Goal: Navigation & Orientation: Find specific page/section

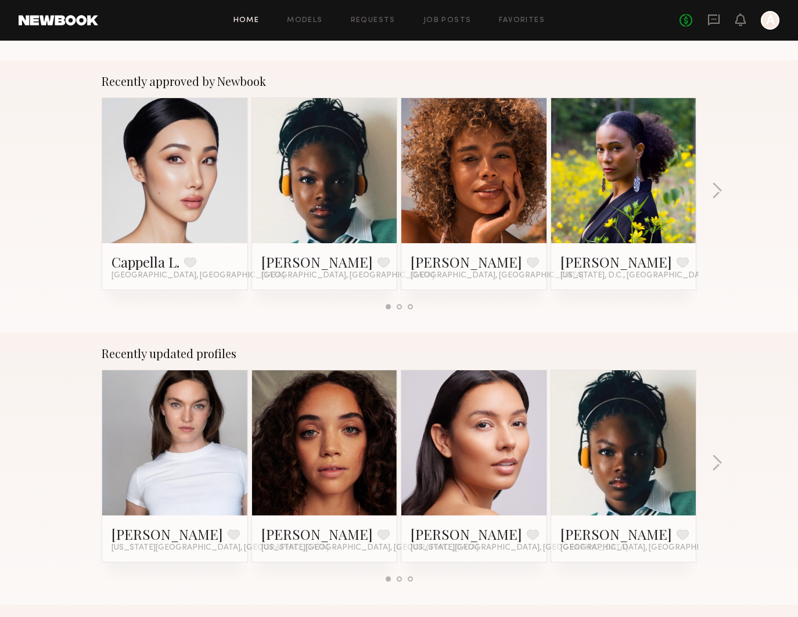
scroll to position [438, 0]
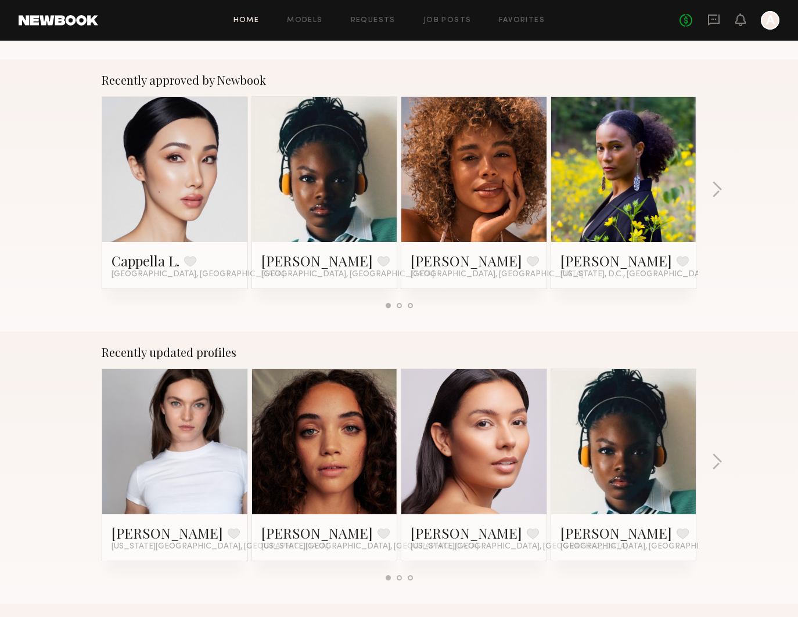
click at [367, 469] on div at bounding box center [324, 441] width 145 height 145
click at [327, 449] on link at bounding box center [324, 441] width 71 height 145
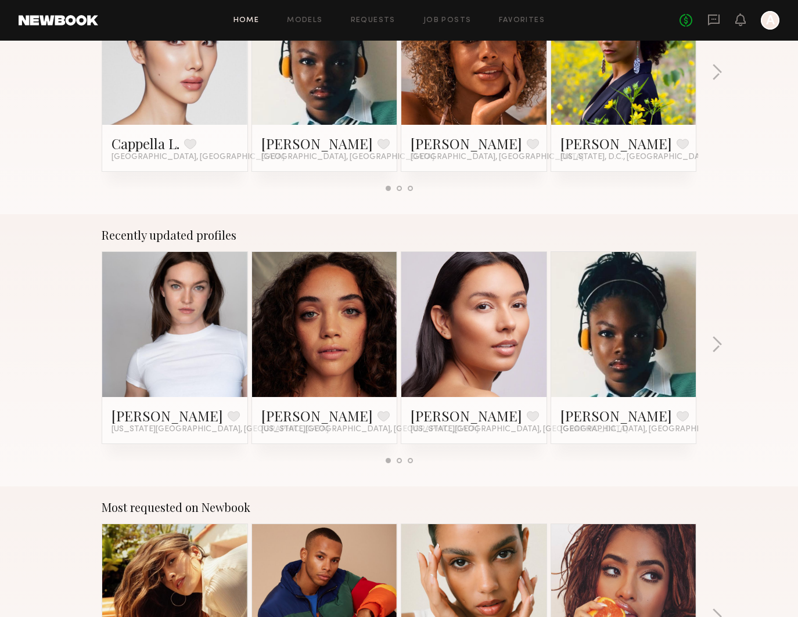
scroll to position [570, 0]
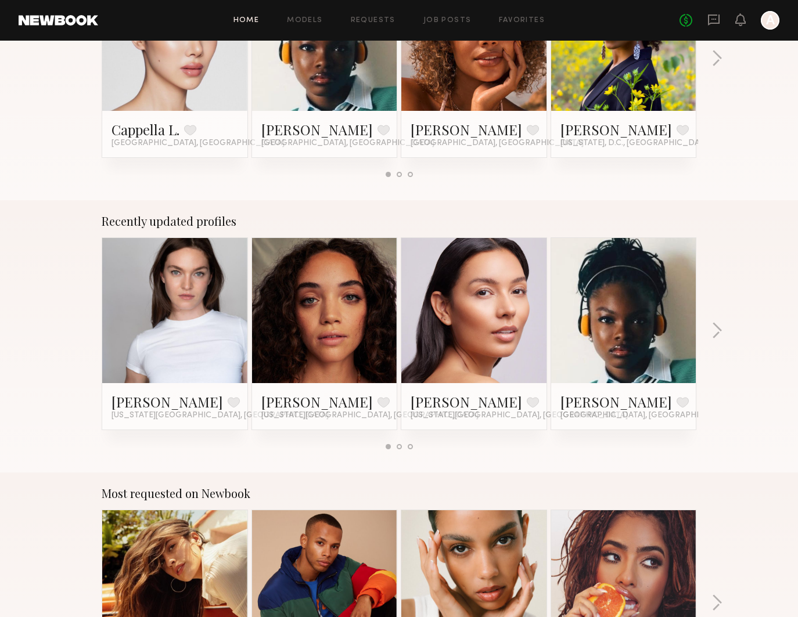
click at [710, 334] on div "Recently updated profiles Chloe D. Favorite New York City, NY Kaitlyn J. Favori…" at bounding box center [399, 336] width 798 height 272
click at [712, 331] on button "button" at bounding box center [716, 331] width 11 height 19
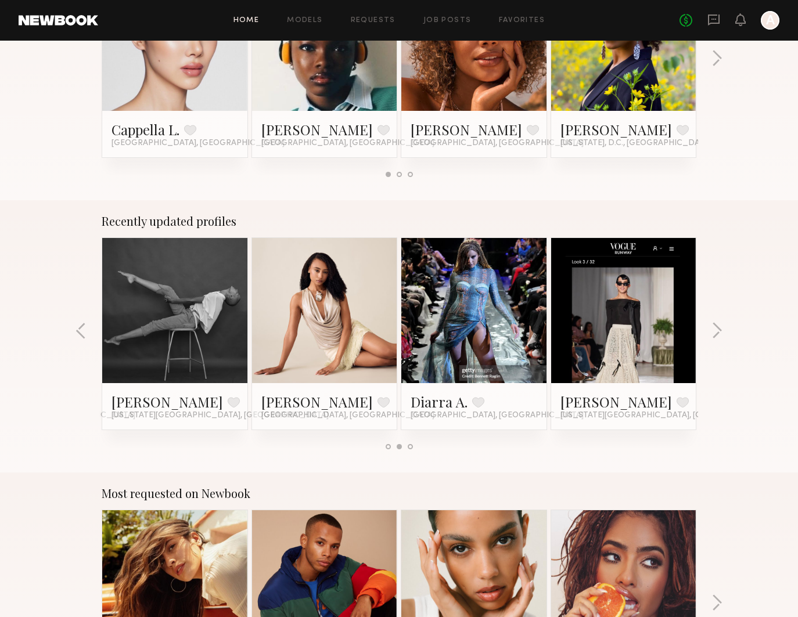
click at [167, 329] on link at bounding box center [174, 310] width 71 height 145
click at [713, 329] on button "button" at bounding box center [716, 331] width 11 height 19
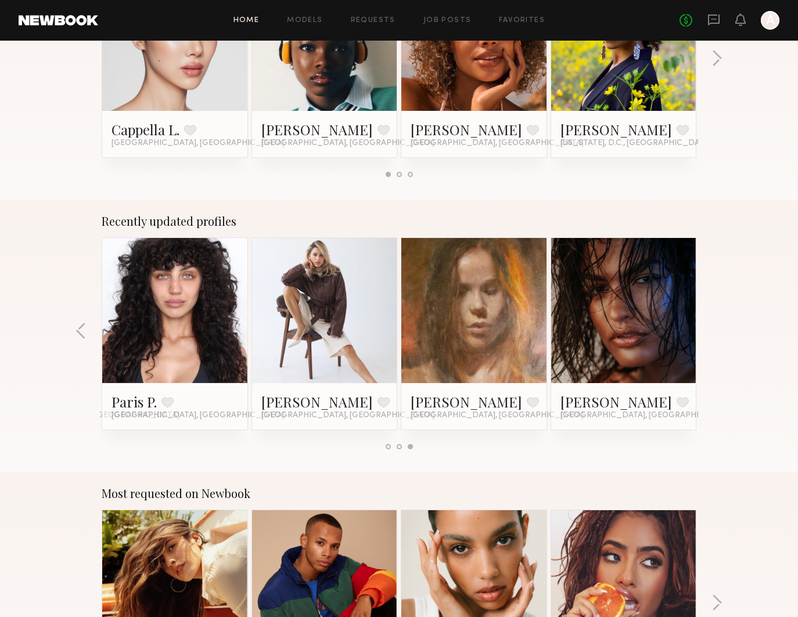
click at [377, 321] on div at bounding box center [324, 310] width 145 height 145
click at [361, 313] on div at bounding box center [324, 310] width 145 height 145
click at [392, 333] on div at bounding box center [324, 310] width 145 height 145
click at [410, 446] on div at bounding box center [410, 446] width 5 height 5
click at [334, 341] on link at bounding box center [324, 310] width 71 height 145
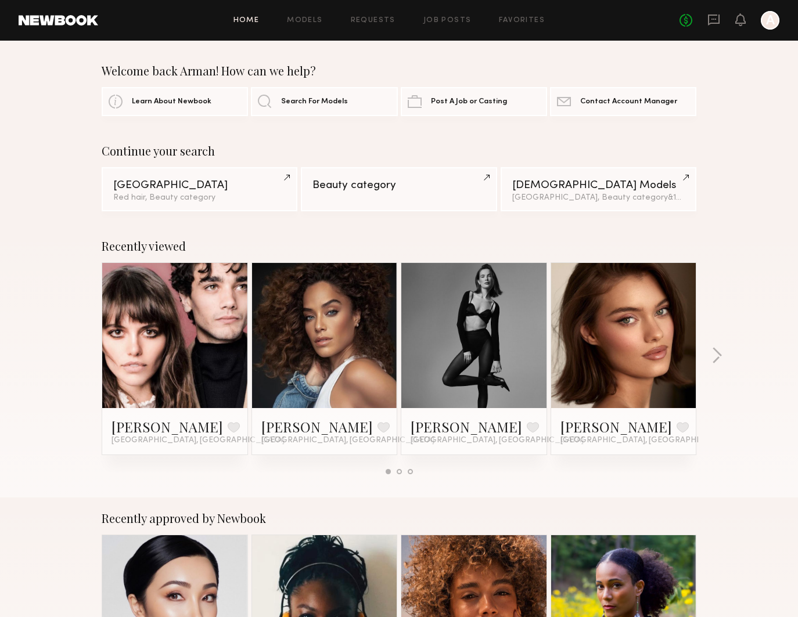
scroll to position [0, 0]
click at [720, 348] on button "button" at bounding box center [716, 356] width 11 height 19
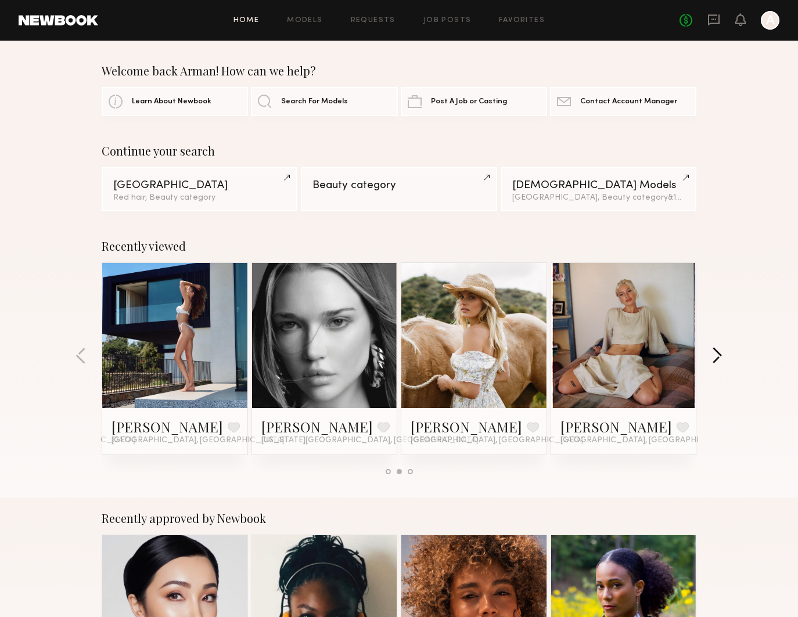
click at [720, 354] on button "button" at bounding box center [716, 356] width 11 height 19
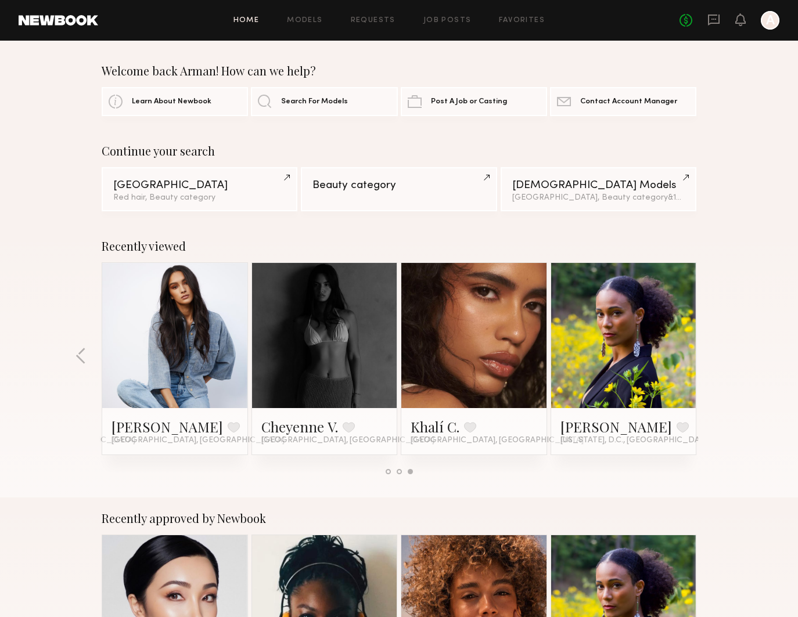
click at [720, 354] on div "Recently viewed Samantha B. Favorite Los Angeles, CA Laticia L. Favorite Los An…" at bounding box center [399, 361] width 798 height 272
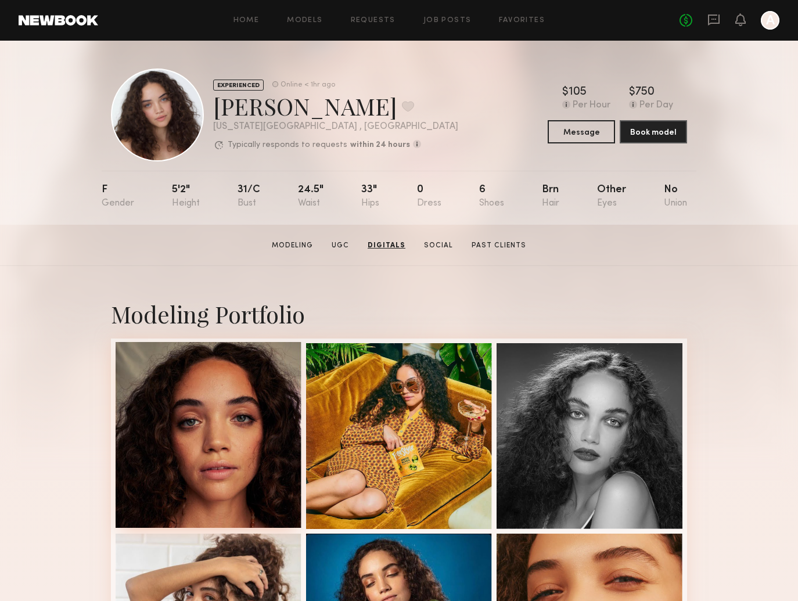
scroll to position [-1, 0]
click at [208, 462] on div at bounding box center [209, 435] width 186 height 186
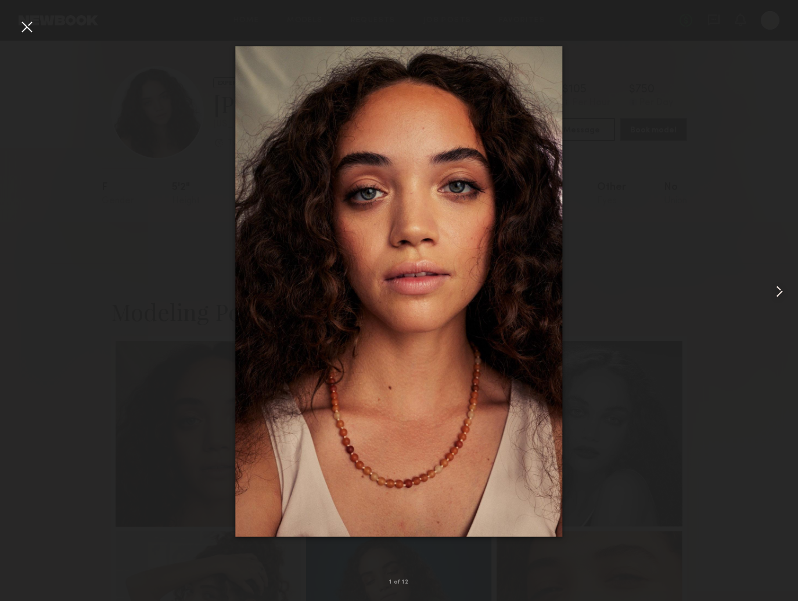
scroll to position [4, 0]
click at [779, 289] on common-icon at bounding box center [779, 291] width 19 height 19
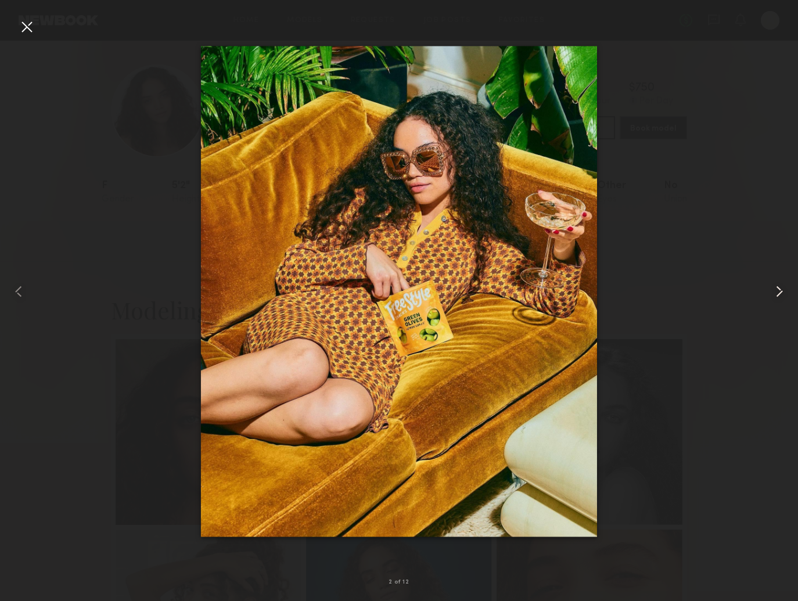
scroll to position [3, 1]
click at [779, 289] on common-icon at bounding box center [779, 291] width 19 height 19
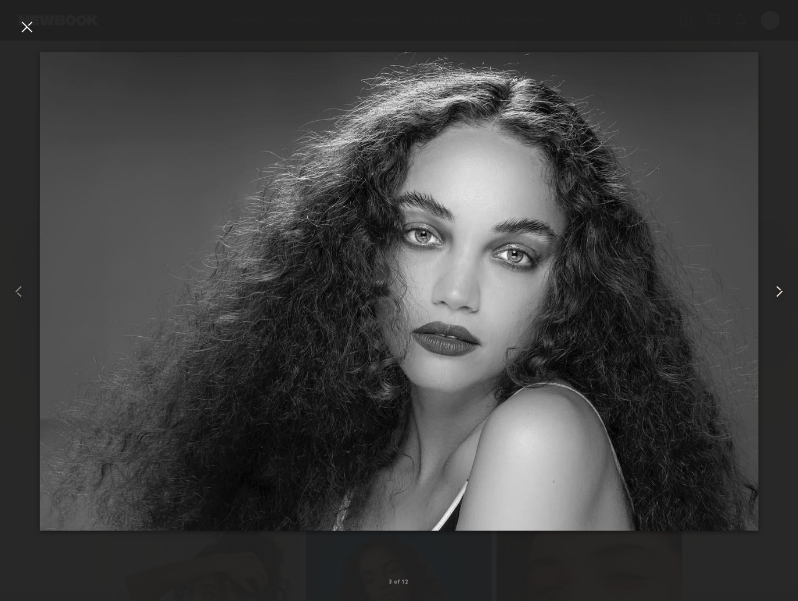
scroll to position [3, 0]
click at [779, 289] on common-icon at bounding box center [779, 291] width 19 height 19
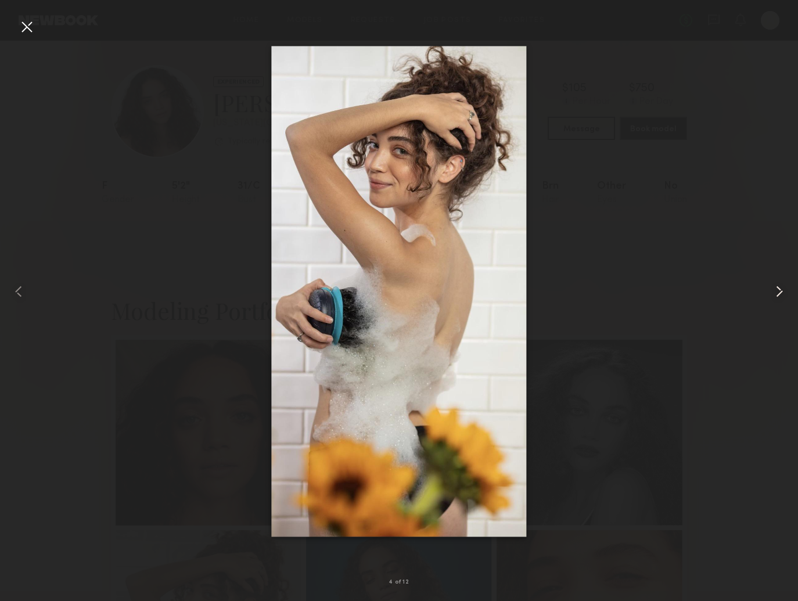
scroll to position [3, 1]
click at [779, 289] on common-icon at bounding box center [779, 291] width 19 height 19
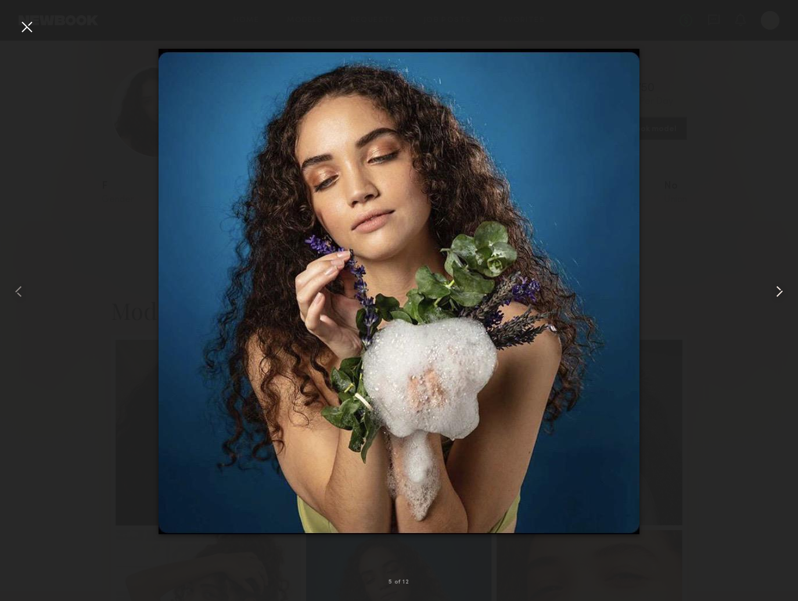
click at [779, 289] on common-icon at bounding box center [779, 291] width 19 height 19
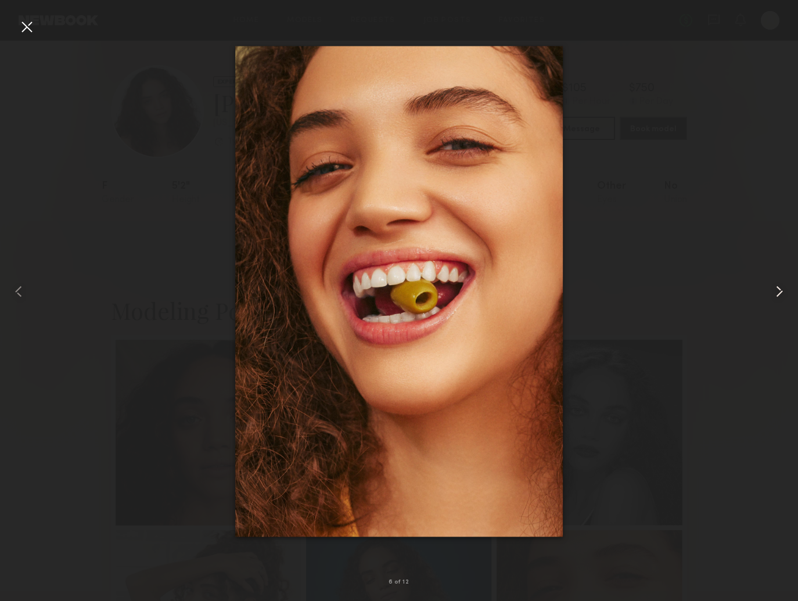
click at [779, 289] on common-icon at bounding box center [779, 291] width 19 height 19
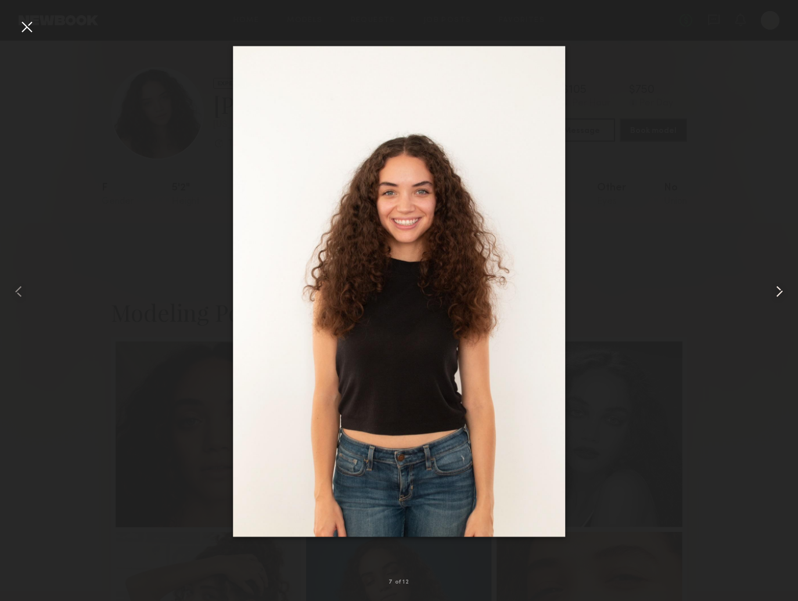
scroll to position [2, 1]
click at [779, 289] on common-icon at bounding box center [779, 291] width 19 height 19
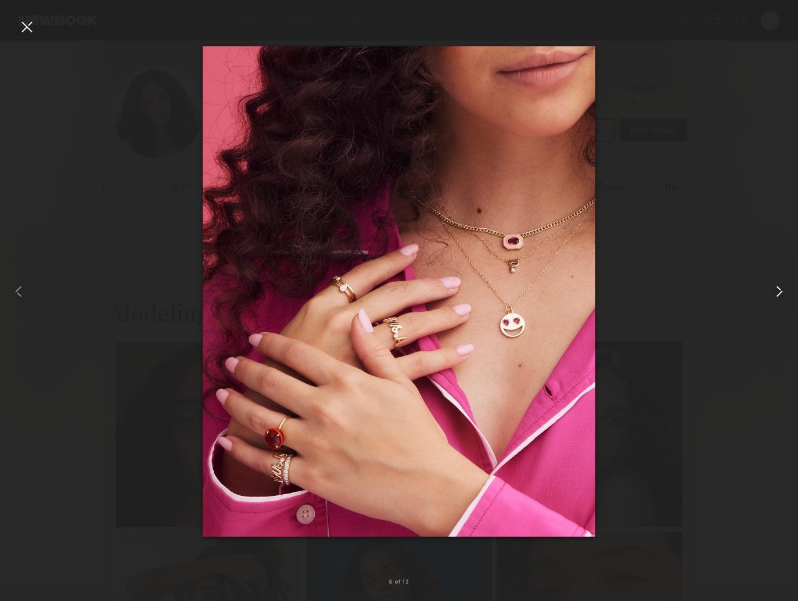
click at [779, 289] on common-icon at bounding box center [779, 291] width 19 height 19
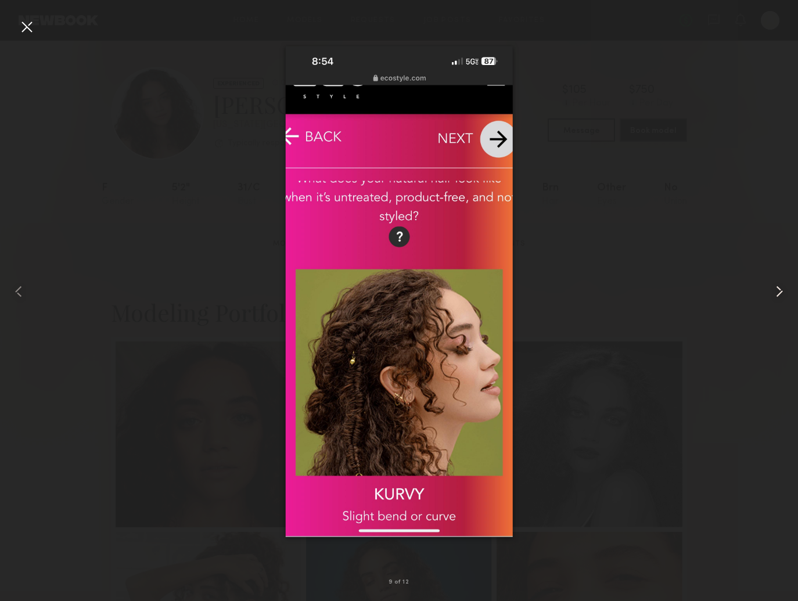
scroll to position [2, 0]
click at [779, 289] on common-icon at bounding box center [779, 291] width 19 height 19
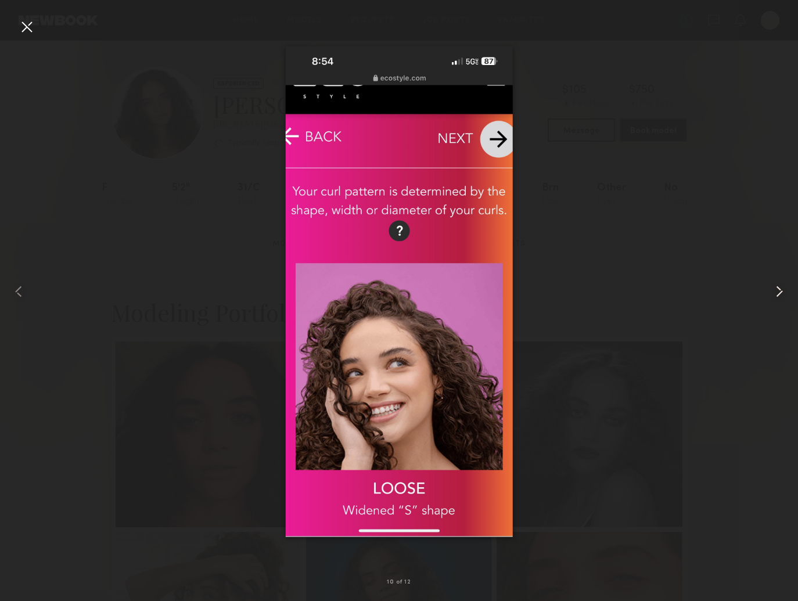
scroll to position [2, 1]
click at [779, 289] on common-icon at bounding box center [779, 291] width 19 height 19
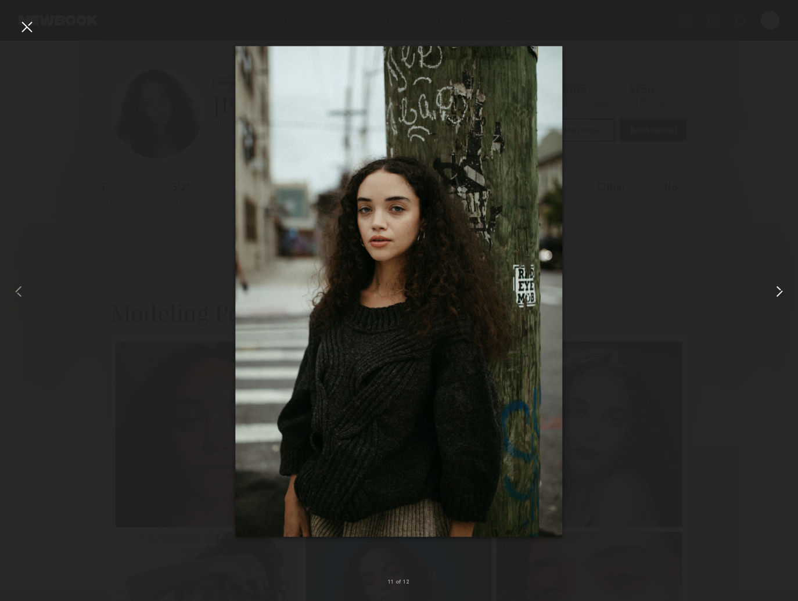
scroll to position [2, 0]
click at [779, 289] on common-icon at bounding box center [779, 291] width 19 height 19
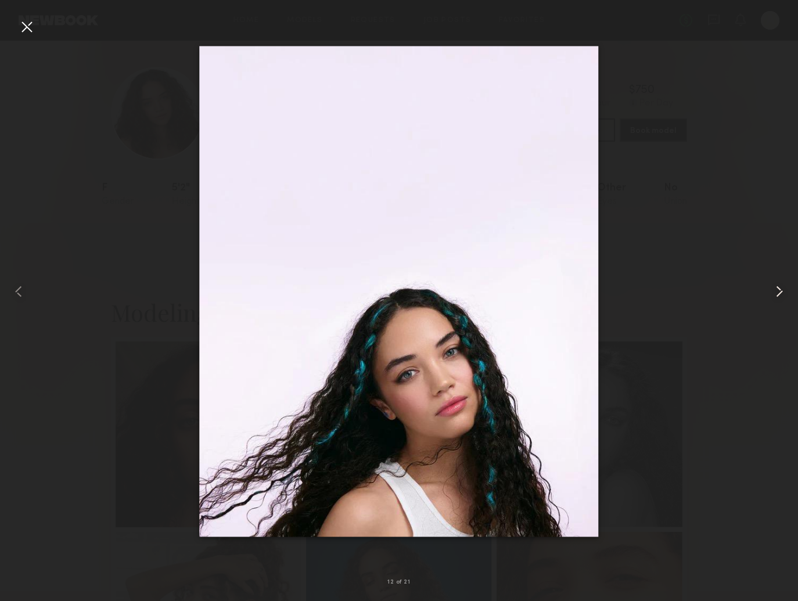
scroll to position [2, 1]
click at [779, 289] on common-icon at bounding box center [779, 291] width 19 height 19
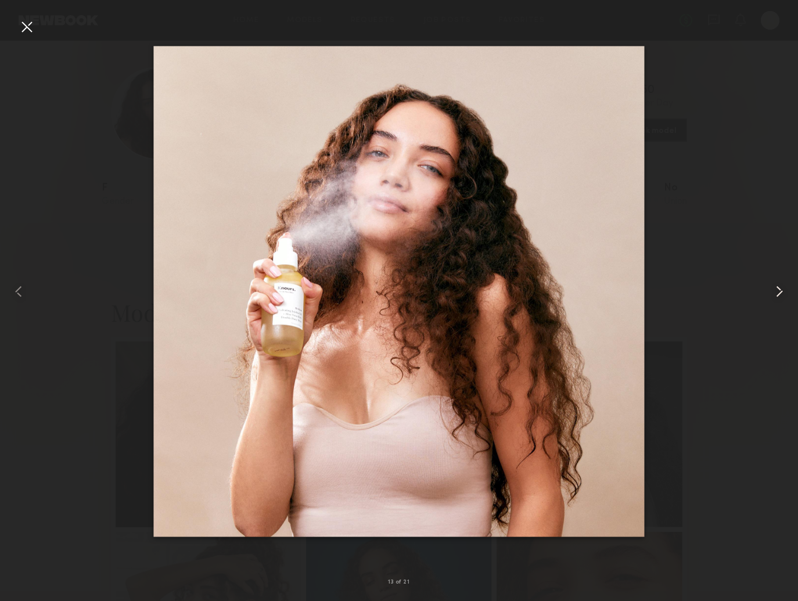
click at [779, 289] on common-icon at bounding box center [779, 291] width 19 height 19
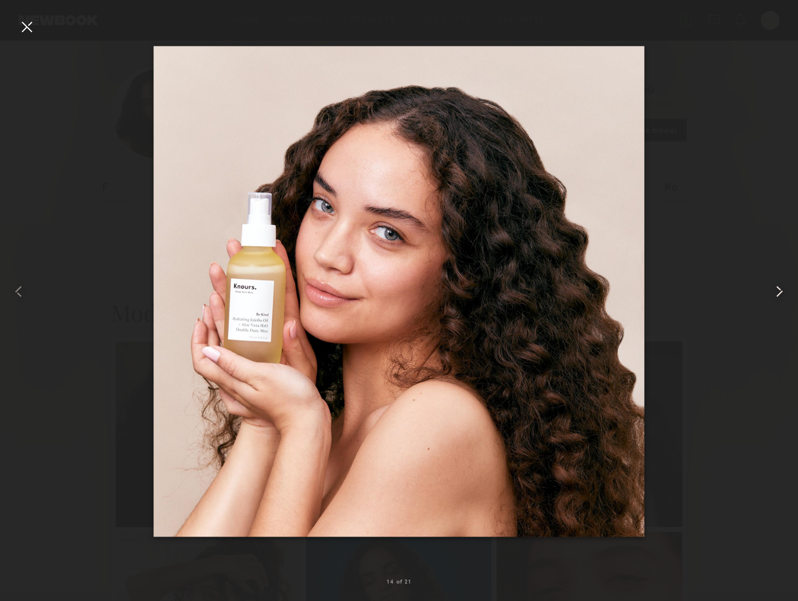
scroll to position [2, 0]
click at [779, 289] on common-icon at bounding box center [779, 291] width 19 height 19
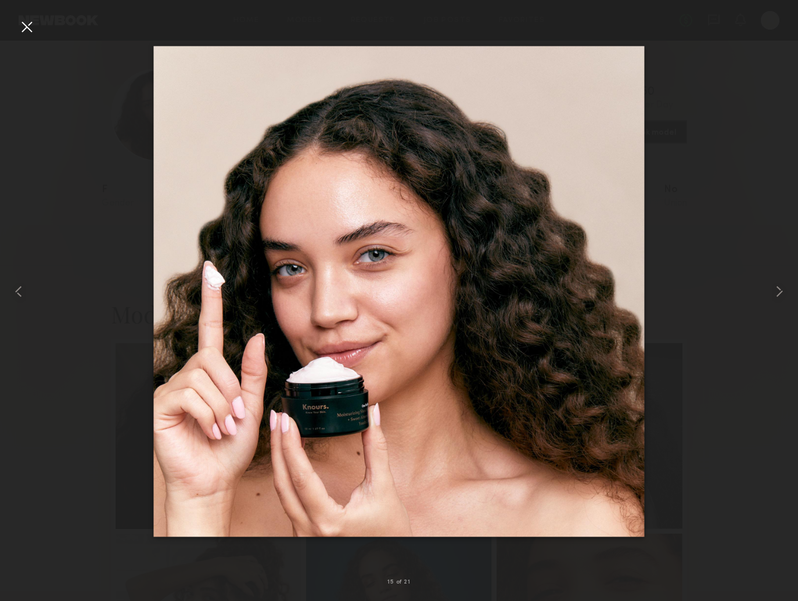
scroll to position [8, 0]
click at [18, 29] on div at bounding box center [26, 26] width 19 height 19
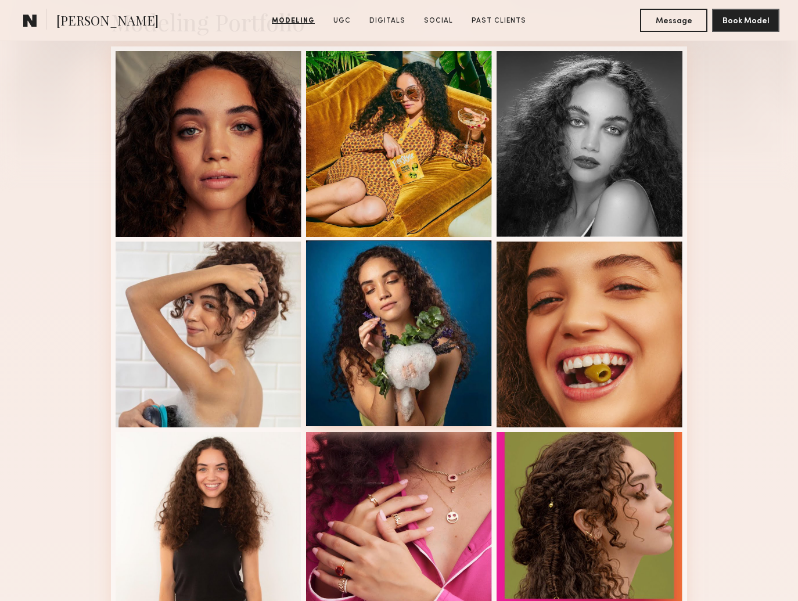
scroll to position [293, 0]
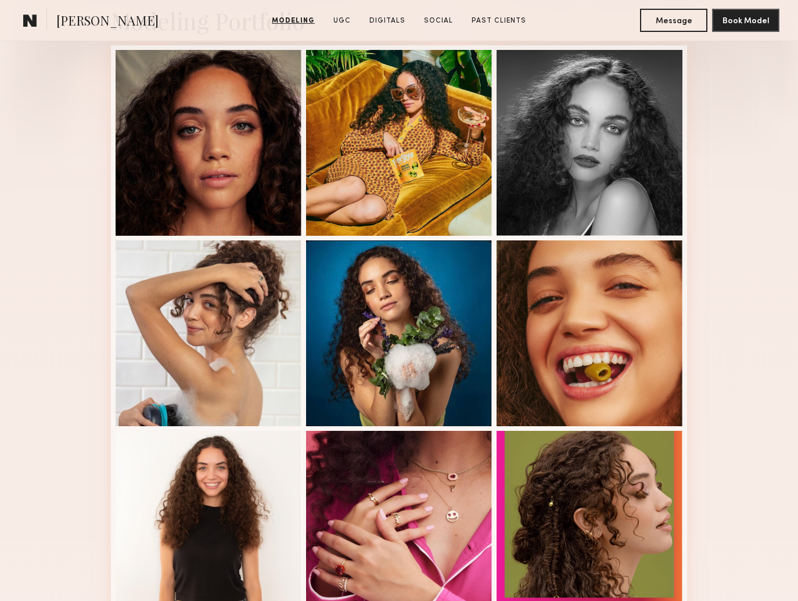
click at [75, 19] on span "Kaitlyn J." at bounding box center [107, 22] width 102 height 20
